Goal: Find specific page/section: Find specific page/section

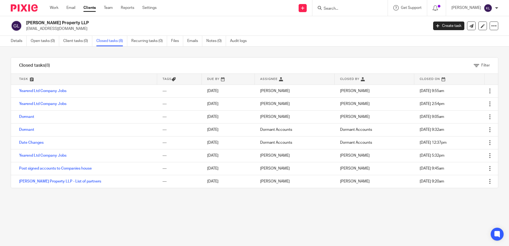
click at [368, 9] on input "Search" at bounding box center [347, 8] width 48 height 5
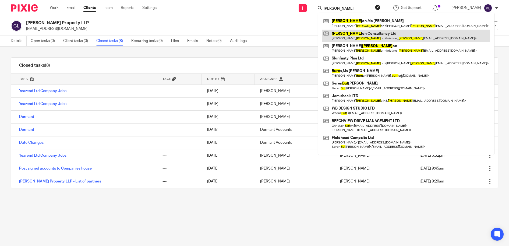
type input "[PERSON_NAME]"
click at [370, 37] on link at bounding box center [406, 36] width 168 height 12
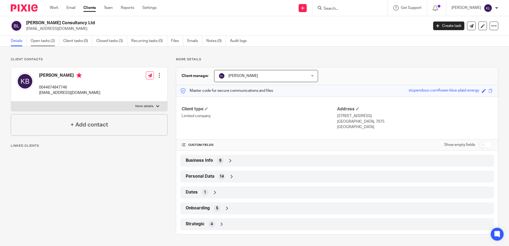
click at [39, 44] on link "Open tasks (2)" at bounding box center [45, 41] width 29 height 10
